Goal: Entertainment & Leisure: Consume media (video, audio)

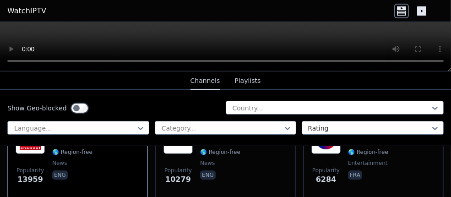
scroll to position [183, 0]
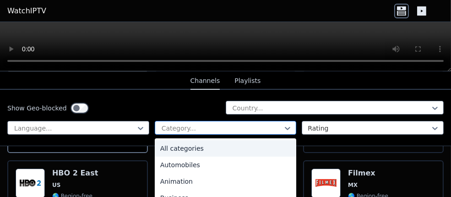
click at [205, 128] on div at bounding box center [222, 128] width 123 height 9
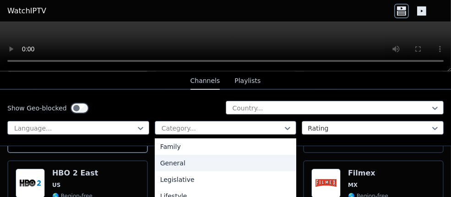
scroll to position [229, 0]
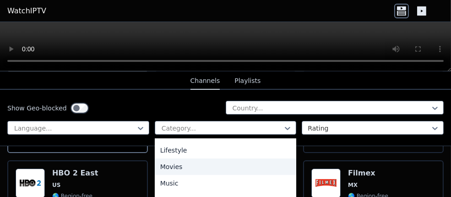
click at [179, 164] on div "Movies" at bounding box center [226, 166] width 142 height 16
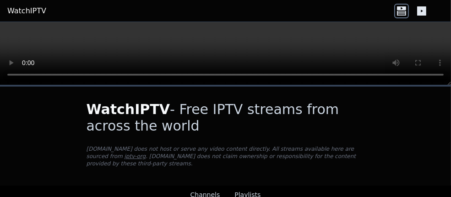
scroll to position [92, 0]
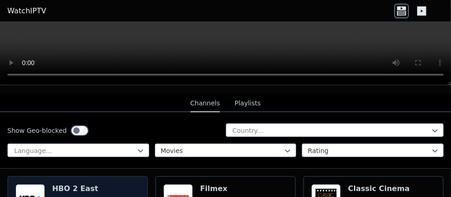
click at [36, 188] on img at bounding box center [30, 198] width 29 height 29
click at [72, 184] on h6 "HBO 2 East" at bounding box center [75, 188] width 46 height 9
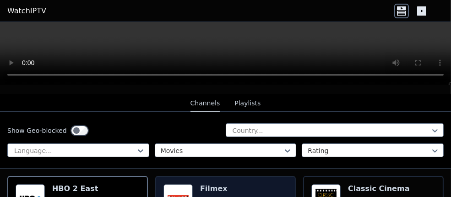
click at [208, 184] on h6 "Filmex" at bounding box center [220, 188] width 40 height 9
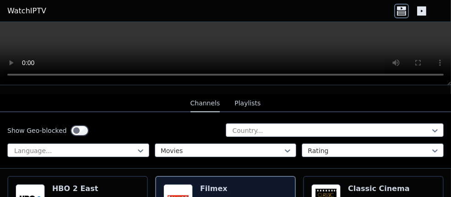
click at [209, 184] on h6 "Filmex" at bounding box center [220, 188] width 40 height 9
click at [176, 184] on img at bounding box center [177, 198] width 29 height 29
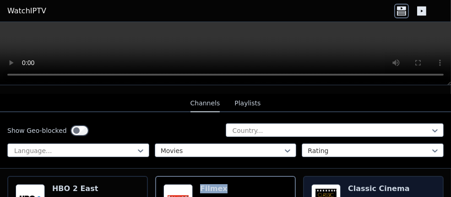
click at [328, 186] on img at bounding box center [325, 198] width 29 height 29
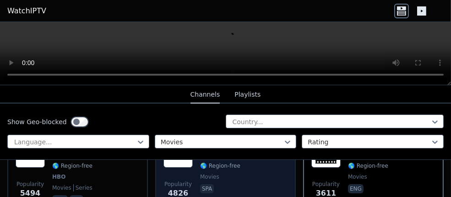
scroll to position [183, 0]
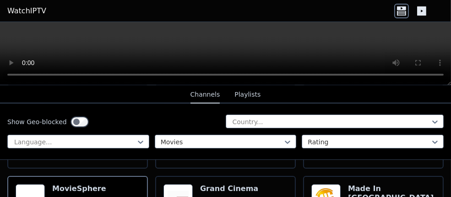
click at [233, 41] on video at bounding box center [225, 53] width 451 height 63
click at [379, 10] on icon at bounding box center [421, 10] width 9 height 9
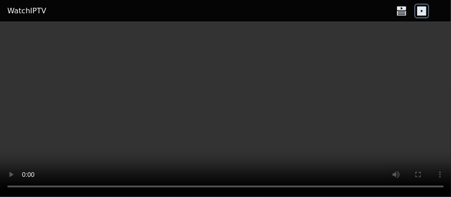
click at [379, 9] on icon at bounding box center [401, 11] width 15 height 15
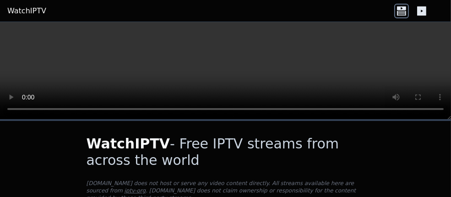
click at [379, 9] on icon at bounding box center [421, 10] width 9 height 9
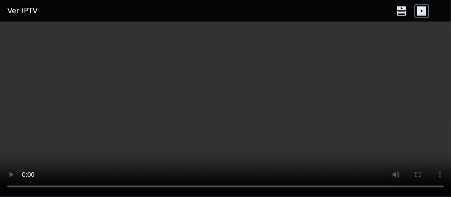
click at [330, 156] on video at bounding box center [225, 109] width 451 height 175
click at [379, 11] on icon at bounding box center [401, 13] width 9 height 5
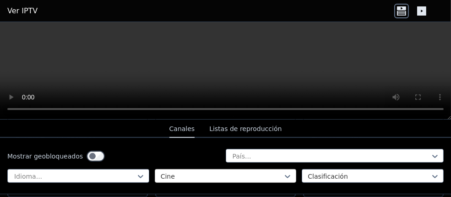
scroll to position [503, 0]
click at [221, 129] on font "Listas de reproducción" at bounding box center [245, 128] width 72 height 7
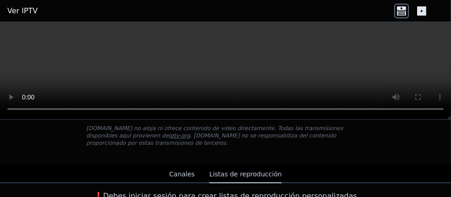
click at [187, 170] on font "Canales" at bounding box center [182, 173] width 26 height 7
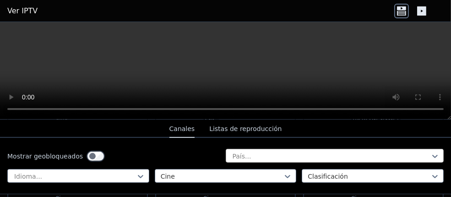
scroll to position [467, 0]
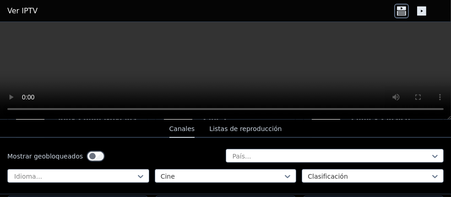
click at [19, 11] on font "Ver IPTV" at bounding box center [22, 10] width 30 height 9
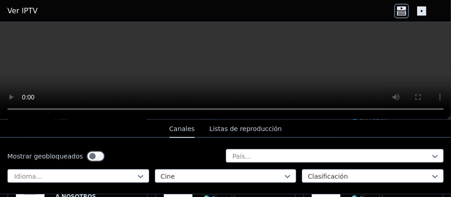
scroll to position [229, 0]
click at [22, 9] on font "Ver IPTV" at bounding box center [22, 10] width 30 height 9
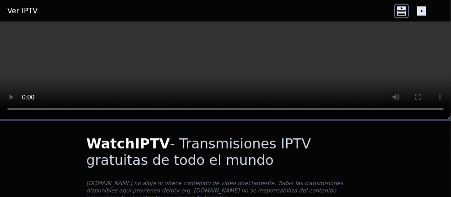
click at [379, 11] on icon at bounding box center [401, 11] width 15 height 15
click at [379, 14] on icon at bounding box center [401, 11] width 15 height 15
click at [379, 12] on icon at bounding box center [401, 11] width 15 height 15
